Goal: Use online tool/utility: Utilize a website feature to perform a specific function

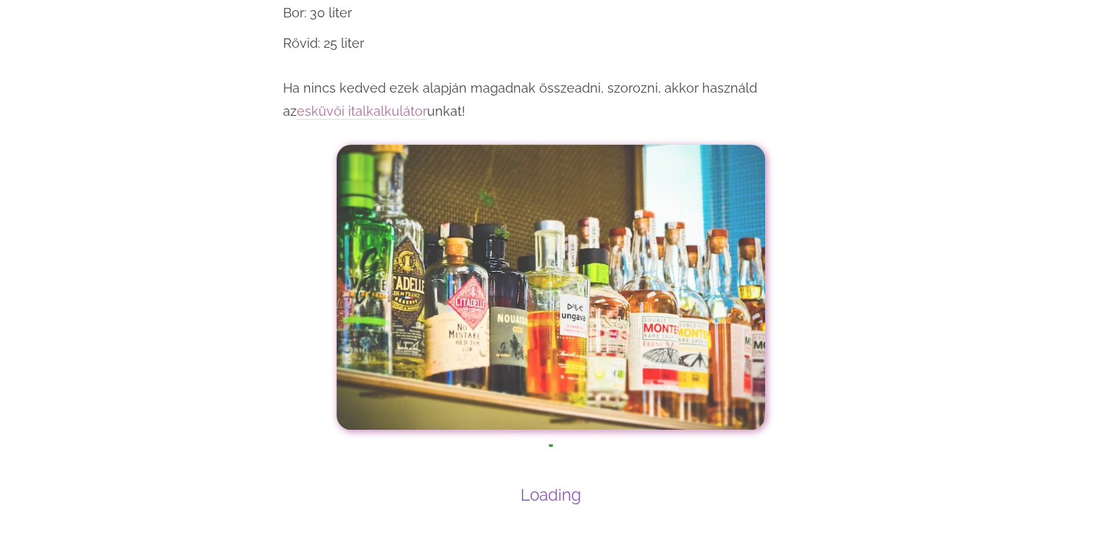
scroll to position [5893, 0]
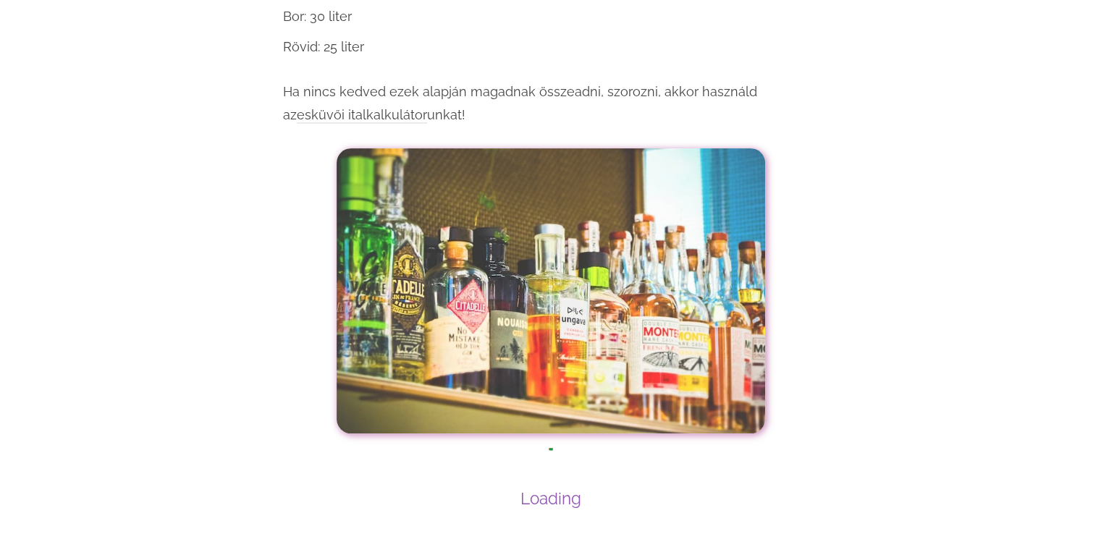
click at [324, 107] on link "esküvői italkalkulátor" at bounding box center [362, 115] width 130 height 17
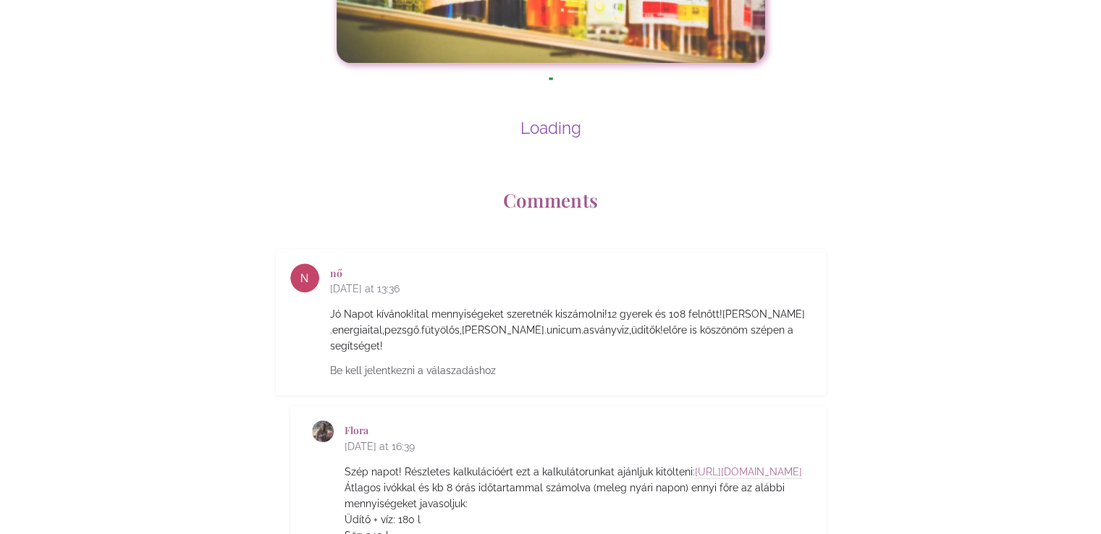
scroll to position [6271, 0]
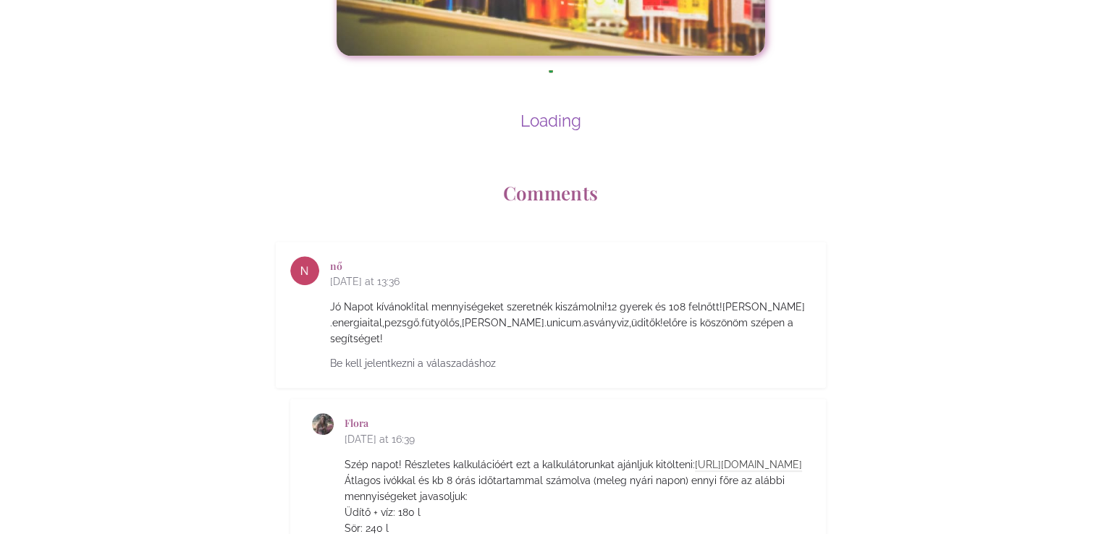
click at [695, 459] on link "[URL][DOMAIN_NAME]" at bounding box center [748, 465] width 107 height 13
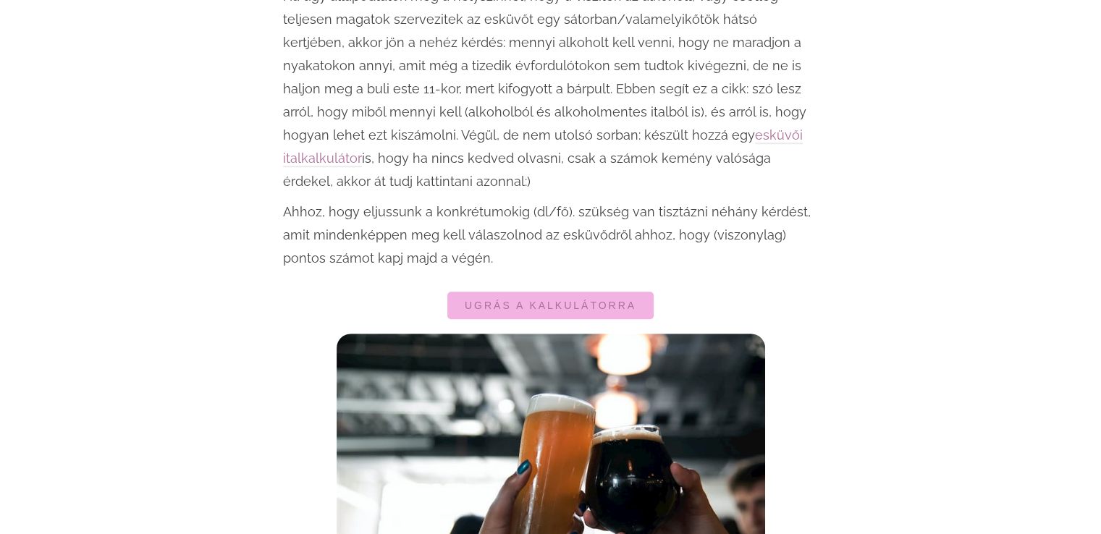
scroll to position [948, 0]
click at [630, 131] on link "esküvői italkalkulátor" at bounding box center [543, 147] width 520 height 40
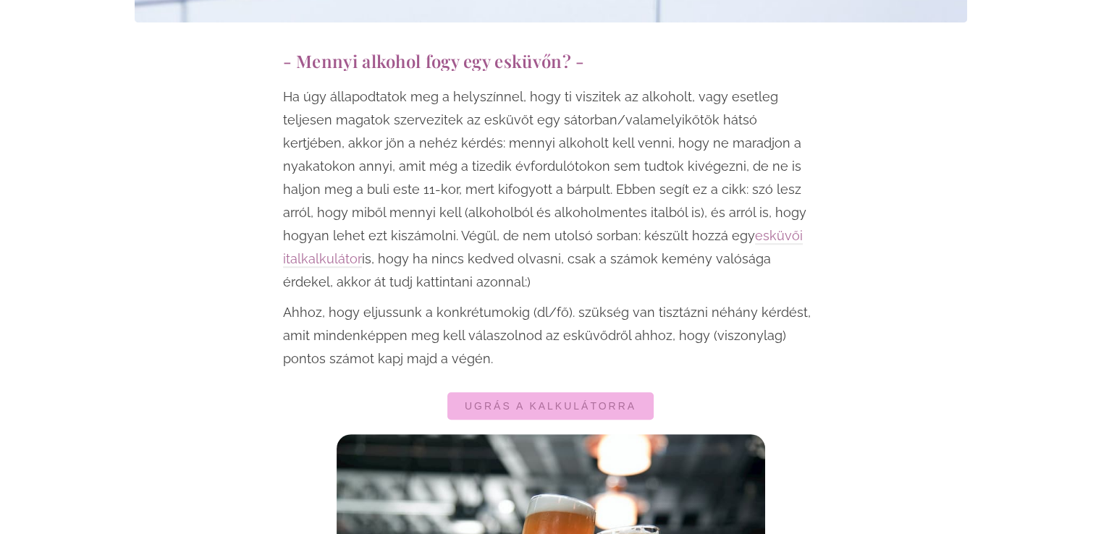
scroll to position [877, 0]
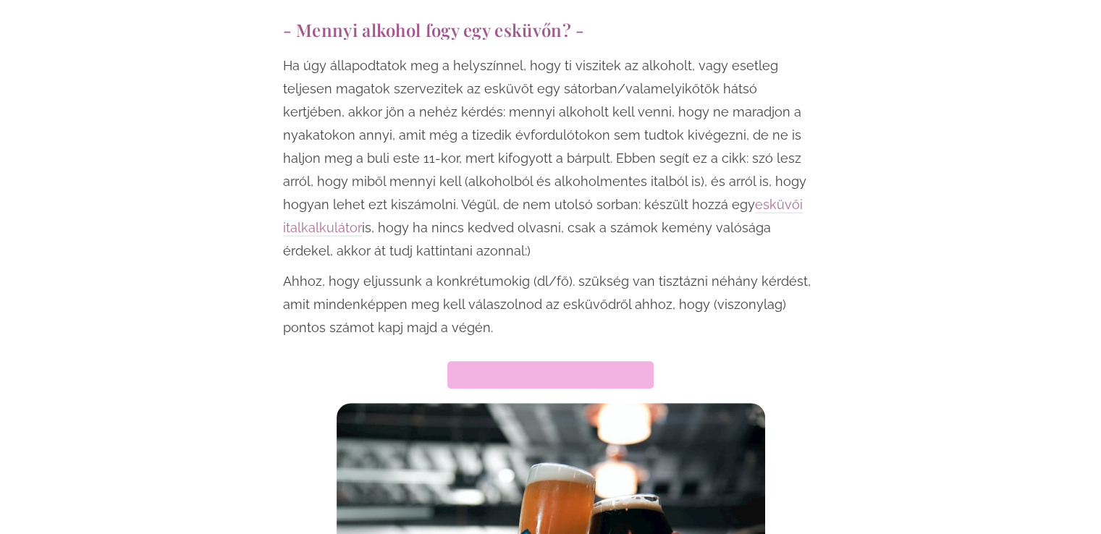
click at [518, 370] on span "Ugrás a kalkulátorra" at bounding box center [551, 375] width 172 height 10
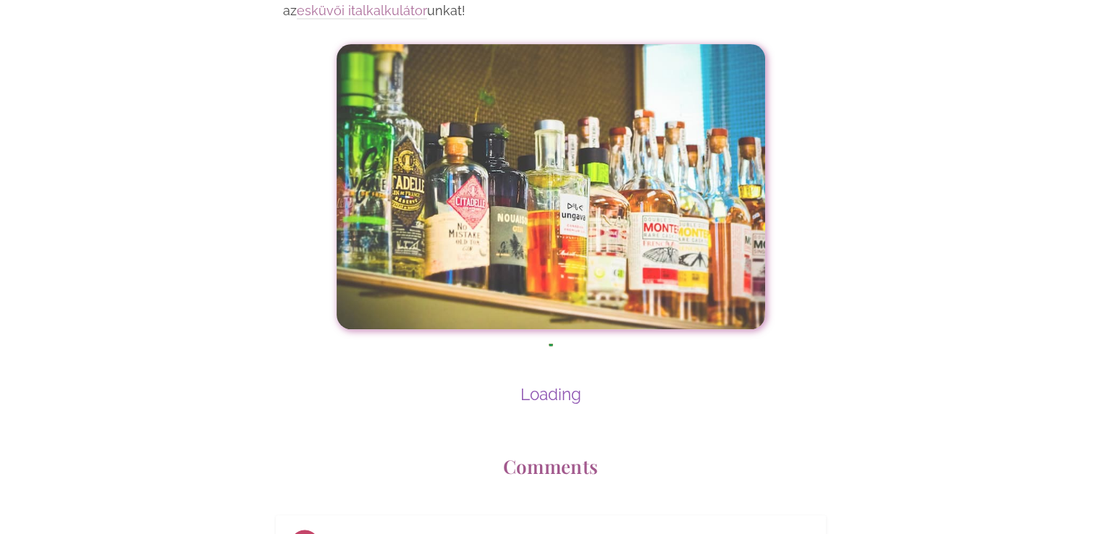
scroll to position [5956, 0]
